Goal: Find specific page/section: Find specific page/section

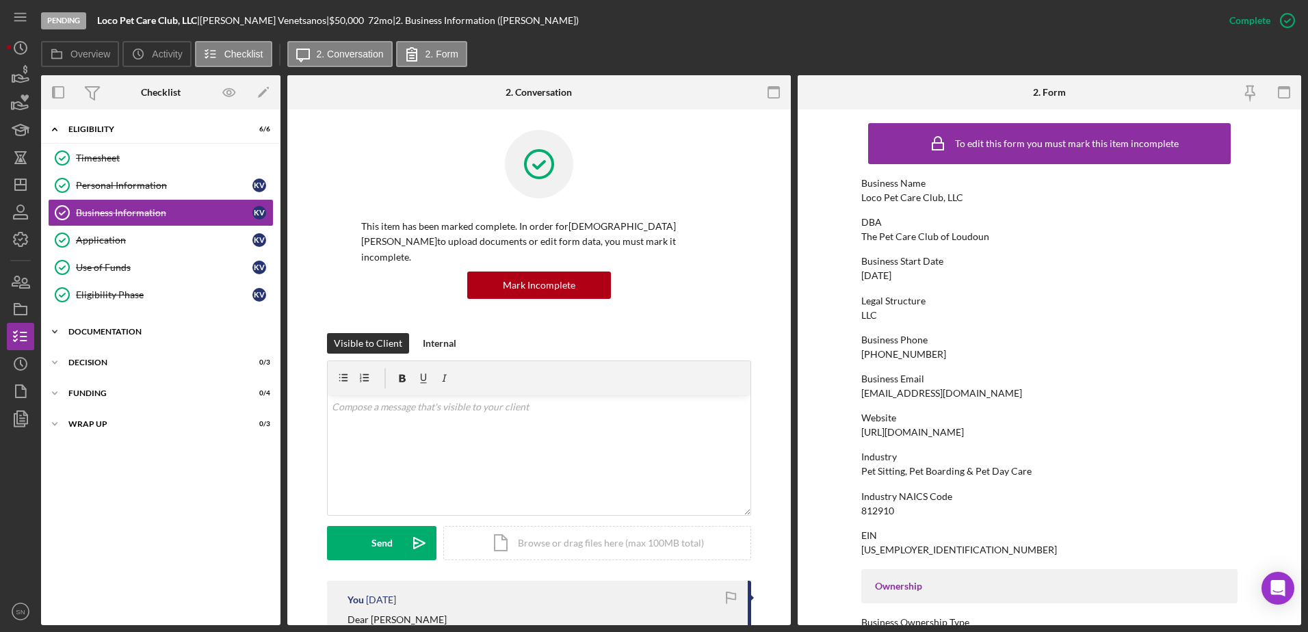
click at [56, 333] on icon "Icon/Expander" at bounding box center [54, 331] width 27 height 27
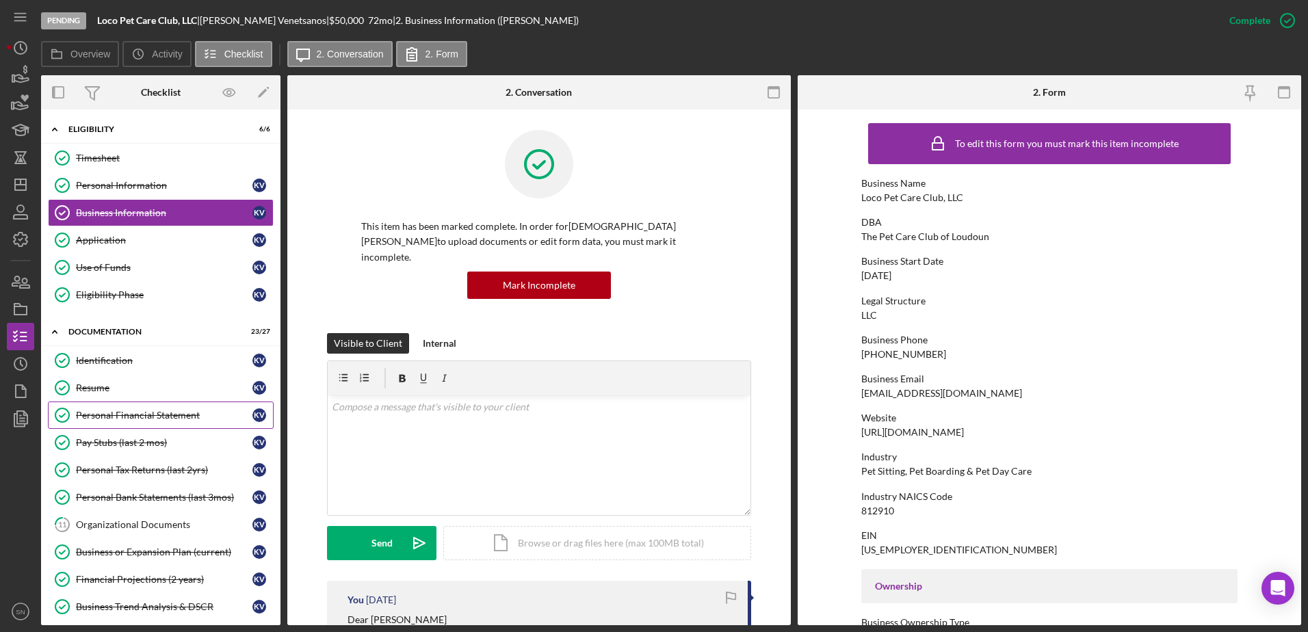
drag, startPoint x: 276, startPoint y: 336, endPoint x: 265, endPoint y: 421, distance: 85.4
click at [15, 181] on polygon "button" at bounding box center [20, 184] width 11 height 11
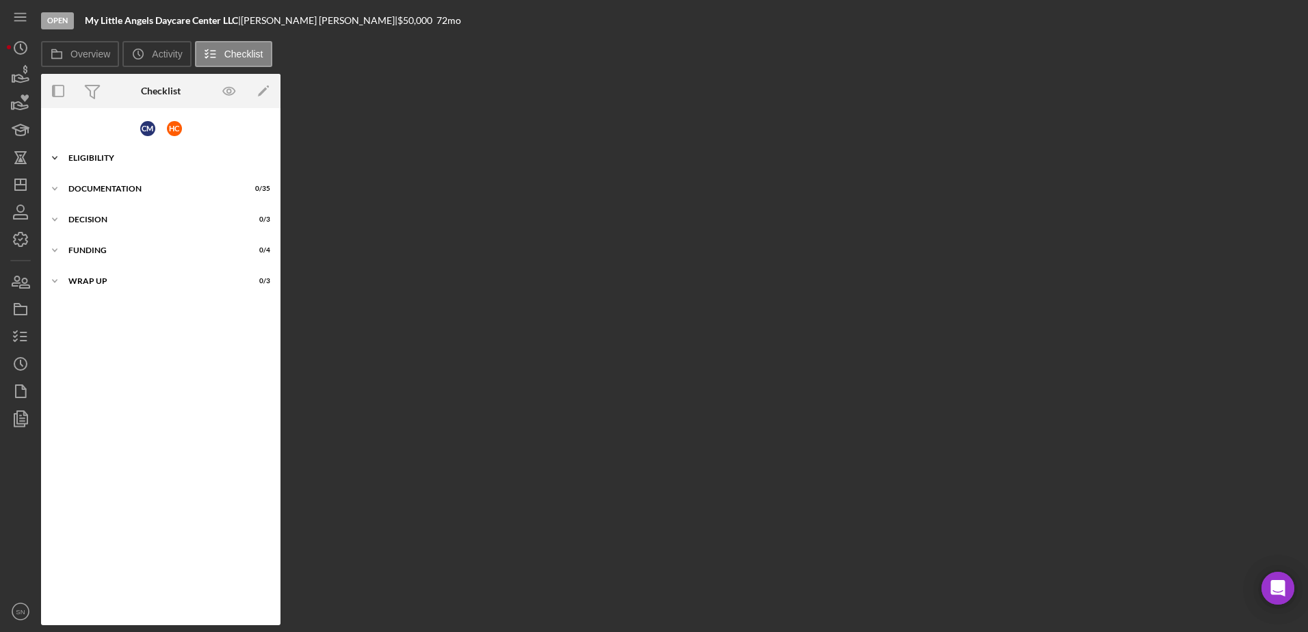
click at [54, 157] on icon "Icon/Expander" at bounding box center [54, 157] width 27 height 27
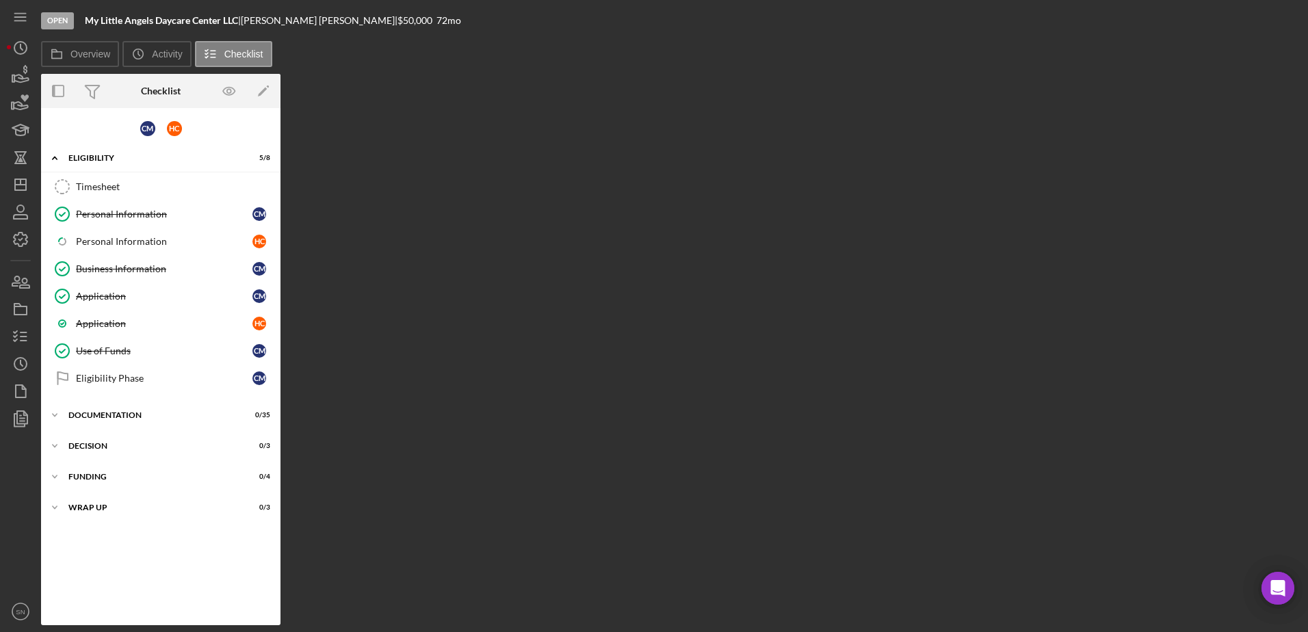
click at [462, 160] on div "Overview Internal Workflow Stage Open Icon/Dropdown Arrow Archive (can unarchiv…" at bounding box center [671, 349] width 1260 height 551
click at [22, 176] on icon "Icon/Dashboard" at bounding box center [20, 185] width 34 height 34
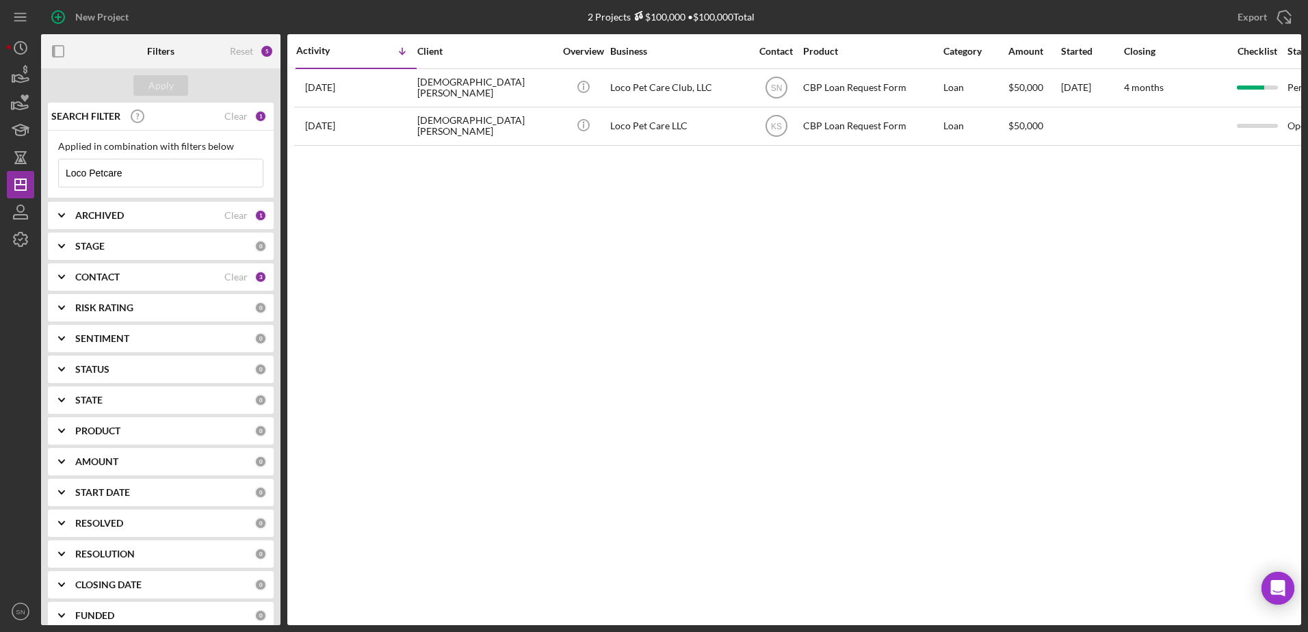
click at [181, 165] on input "Loco Petcare" at bounding box center [161, 172] width 204 height 27
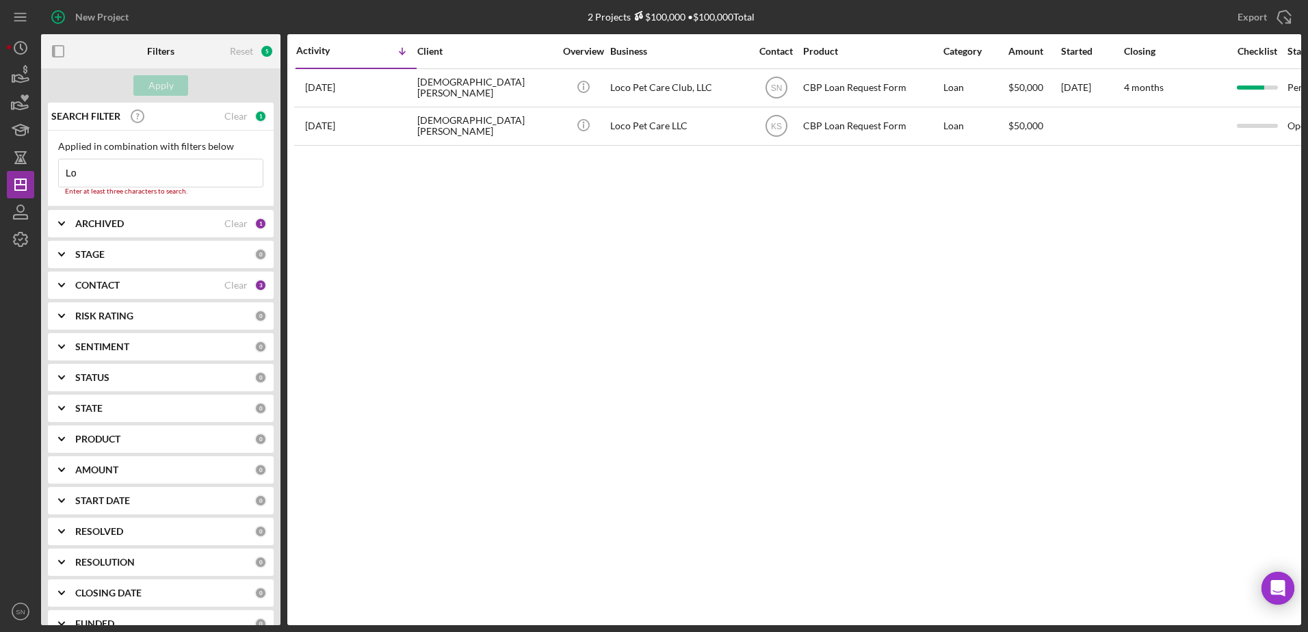
type input "L"
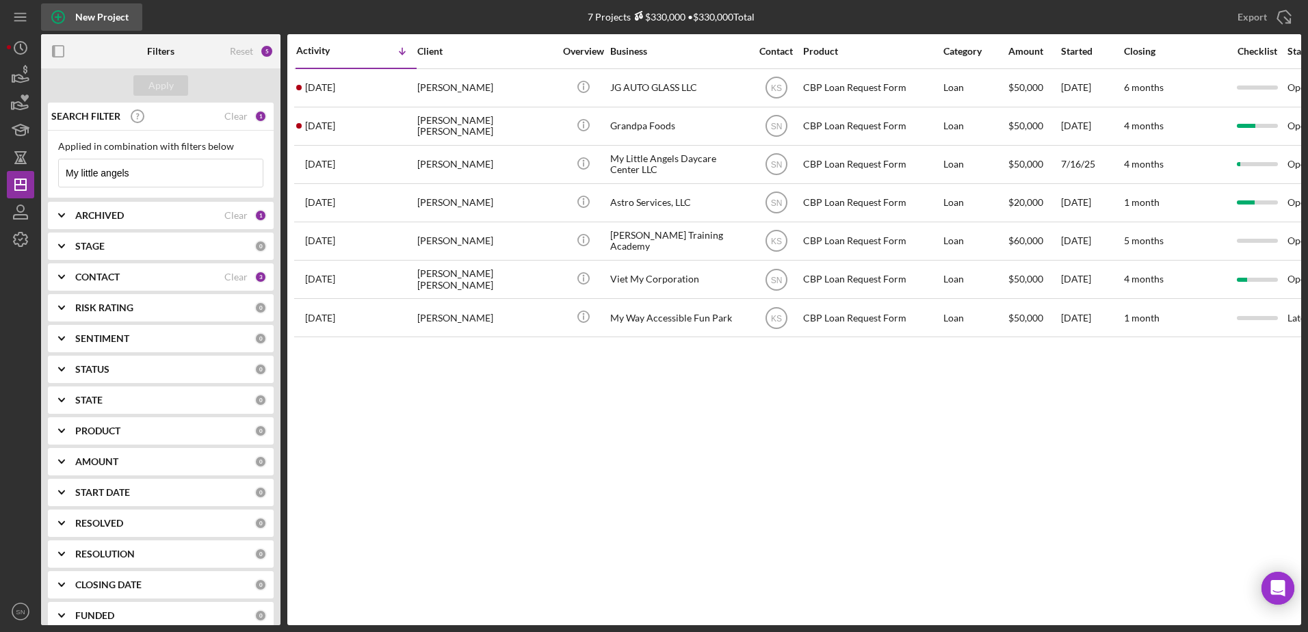
type input "My little angels"
